Goal: Information Seeking & Learning: Learn about a topic

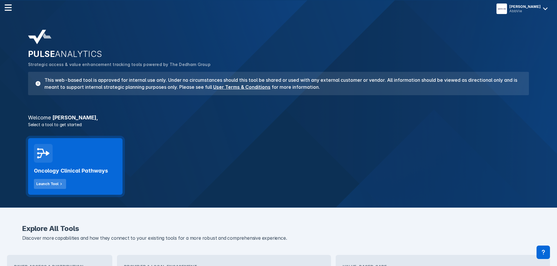
click at [56, 182] on div "Launch Tool" at bounding box center [47, 184] width 22 height 5
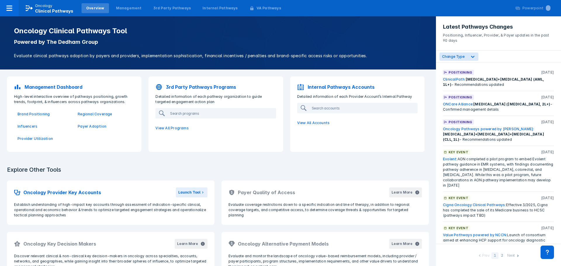
click at [347, 87] on p "Internal Pathways Accounts" at bounding box center [341, 87] width 67 height 7
click at [210, 88] on p "3rd Party Pathways Programs" at bounding box center [201, 87] width 70 height 7
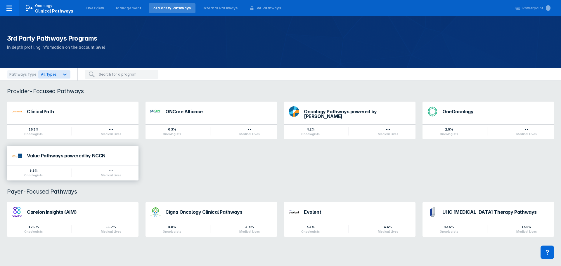
click at [99, 153] on div "Value Pathways powered by NCCN" at bounding box center [80, 155] width 107 height 5
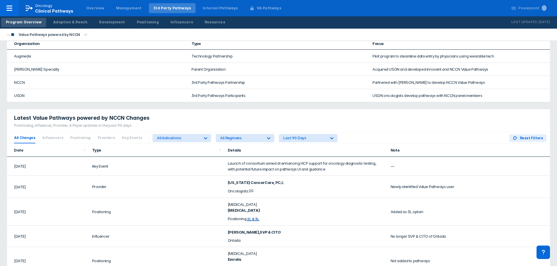
scroll to position [269, 0]
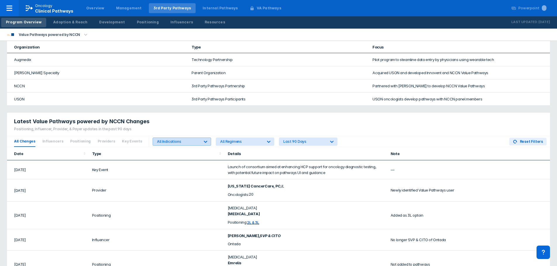
click at [200, 143] on div at bounding box center [205, 141] width 11 height 11
click at [243, 143] on div "All Regimens" at bounding box center [241, 141] width 42 height 4
click at [268, 126] on div "Latest Value Pathways powered by NCCN Changes Positioning, Influencer, Provider…" at bounding box center [278, 124] width 543 height 23
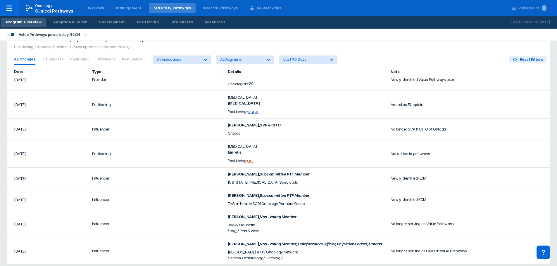
scroll to position [0, 0]
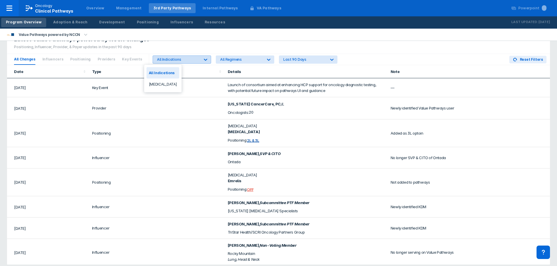
click at [203, 60] on icon at bounding box center [206, 60] width 6 height 6
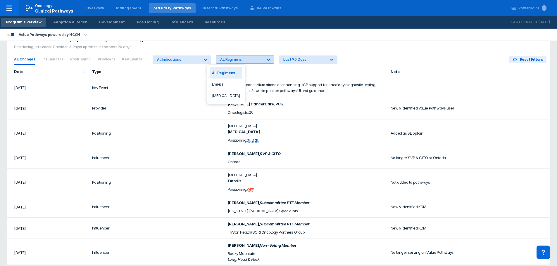
click at [241, 59] on div "All Regimens" at bounding box center [241, 59] width 42 height 4
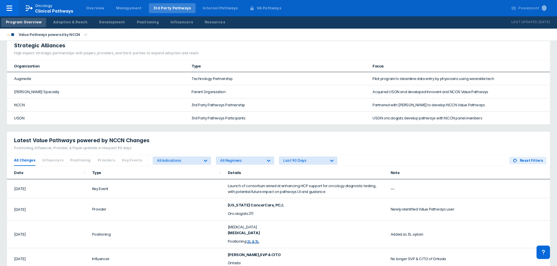
scroll to position [327, 0]
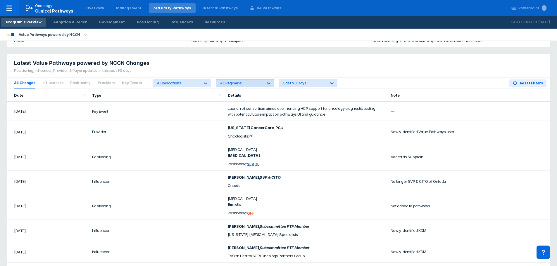
click at [249, 85] on div "All Regimens" at bounding box center [239, 84] width 47 height 8
click at [283, 84] on div "Last 90 Days" at bounding box center [304, 83] width 42 height 4
click at [284, 96] on div "Last 90 Days" at bounding box center [286, 96] width 27 height 11
click at [200, 81] on div at bounding box center [205, 83] width 11 height 11
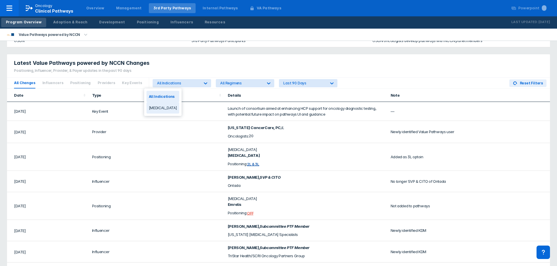
click at [155, 108] on div "[MEDICAL_DATA]" at bounding box center [162, 107] width 33 height 11
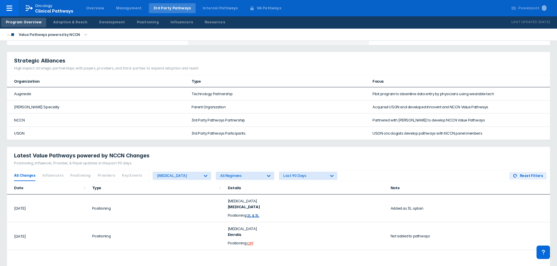
scroll to position [263, 0]
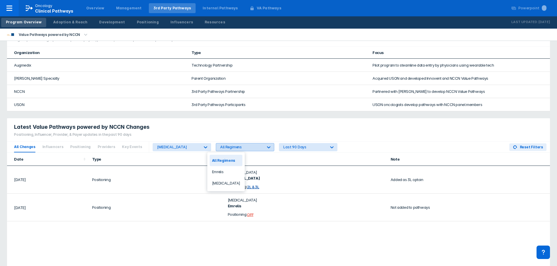
click at [234, 148] on div "All Regimens" at bounding box center [241, 147] width 42 height 4
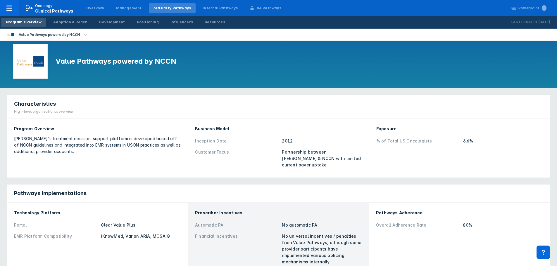
scroll to position [0, 0]
